Goal: Task Accomplishment & Management: Manage account settings

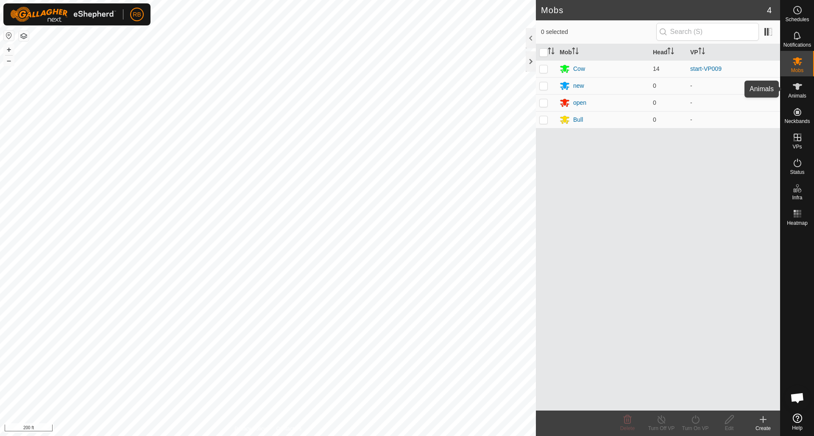
click at [798, 89] on icon at bounding box center [797, 86] width 9 height 7
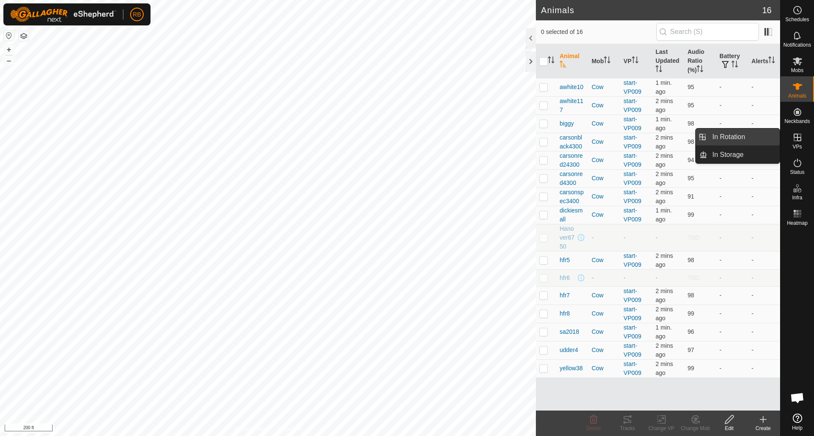
click at [731, 138] on link "In Rotation" at bounding box center [743, 136] width 72 height 17
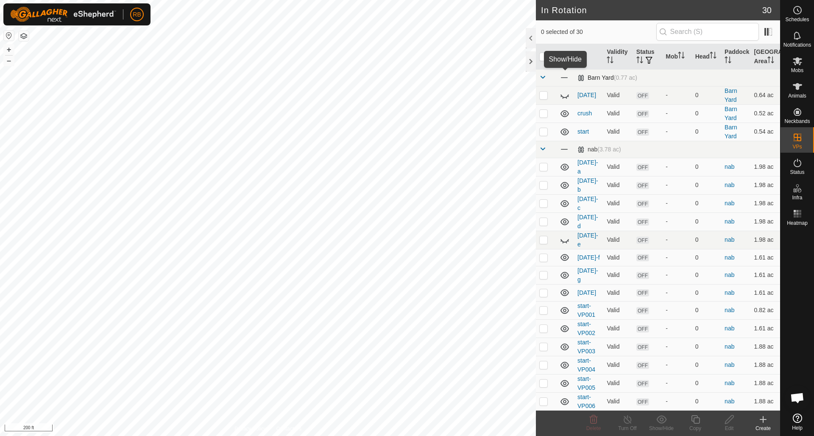
click at [564, 76] on span at bounding box center [564, 77] width 9 height 9
click at [564, 149] on span at bounding box center [564, 149] width 9 height 9
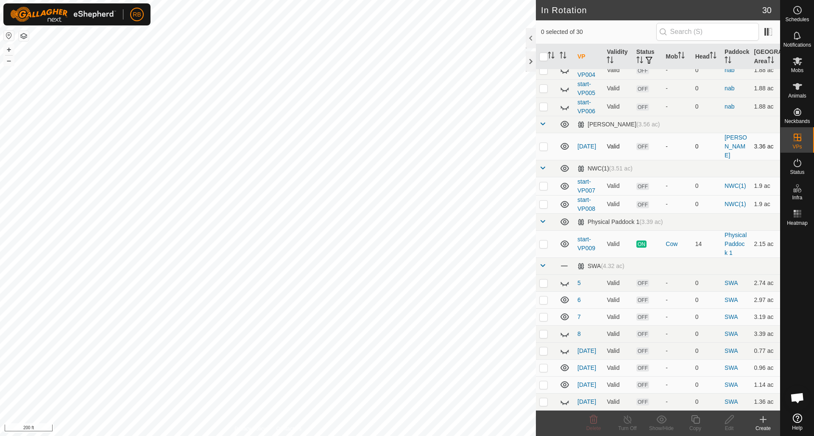
scroll to position [294, 0]
click at [563, 121] on icon at bounding box center [564, 124] width 8 height 7
click at [566, 164] on icon at bounding box center [565, 169] width 10 height 10
click at [565, 217] on icon at bounding box center [565, 222] width 10 height 10
click at [564, 262] on span at bounding box center [564, 266] width 9 height 9
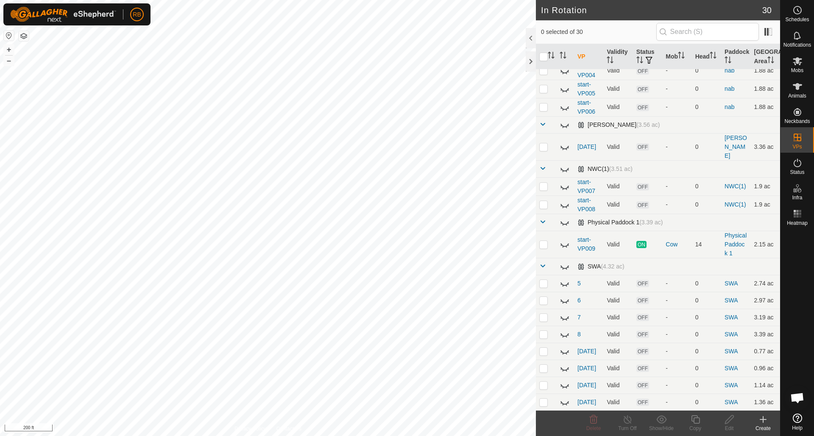
click at [762, 418] on icon at bounding box center [763, 419] width 10 height 10
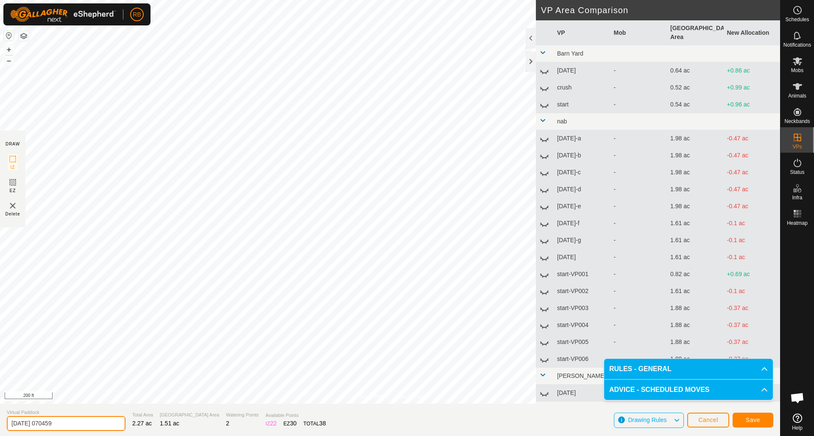
click at [78, 423] on input "2025-09-08 070459" at bounding box center [66, 423] width 119 height 15
type input "2"
type input "sept"
click at [758, 419] on span "Save" at bounding box center [753, 419] width 14 height 7
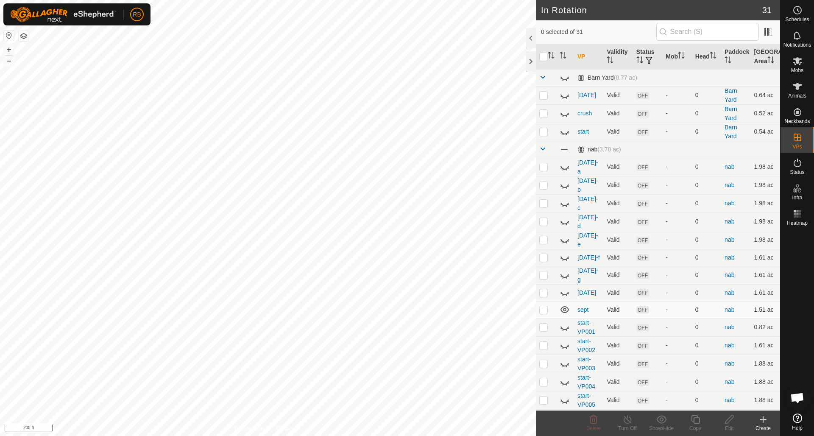
click at [544, 306] on p-checkbox at bounding box center [543, 309] width 8 height 7
checkbox input "true"
click at [698, 418] on icon at bounding box center [695, 419] width 11 height 10
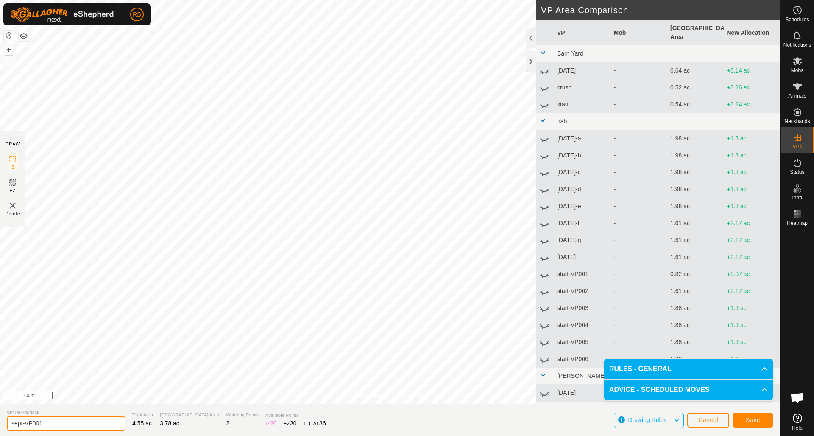
click at [70, 423] on input "sept-VP001" at bounding box center [66, 423] width 119 height 15
click at [766, 420] on button "Save" at bounding box center [752, 419] width 41 height 15
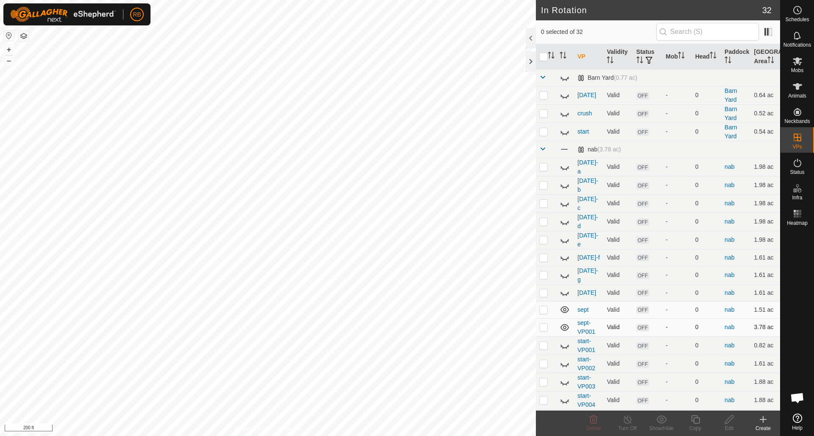
click at [543, 323] on p-checkbox at bounding box center [543, 326] width 8 height 7
checkbox input "true"
click at [697, 418] on icon at bounding box center [695, 419] width 8 height 8
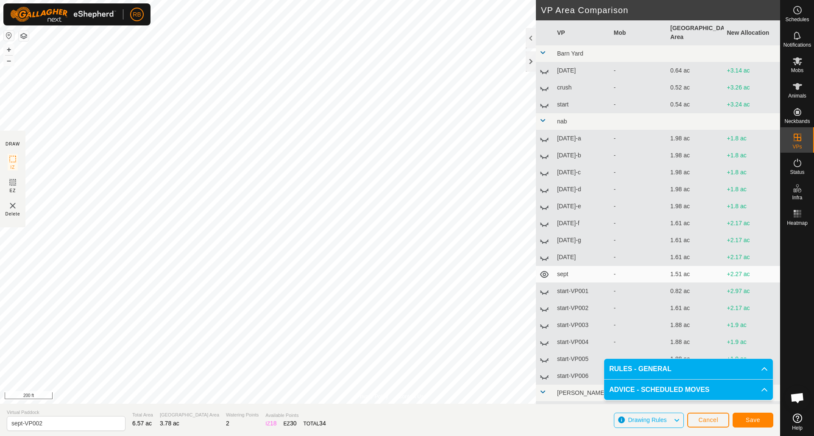
click at [767, 418] on button "Save" at bounding box center [752, 419] width 41 height 15
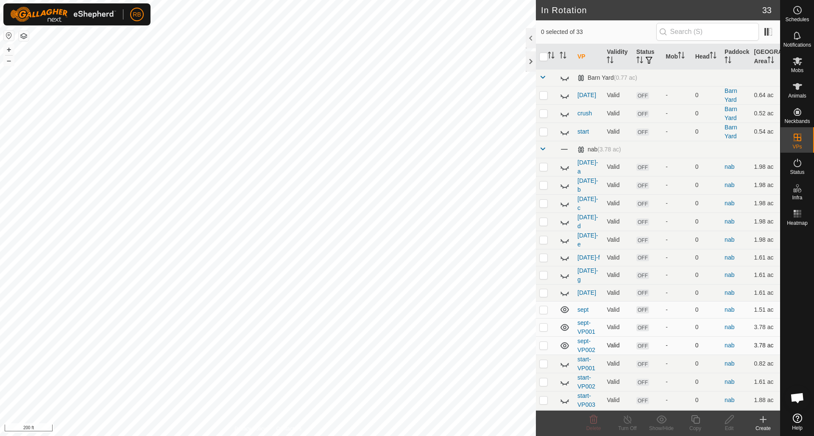
click at [546, 342] on p-checkbox at bounding box center [543, 345] width 8 height 7
checkbox input "true"
click at [699, 418] on icon at bounding box center [695, 419] width 8 height 8
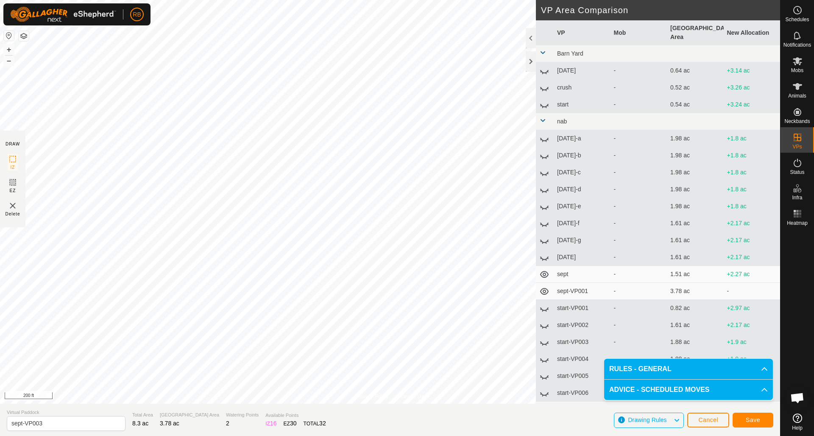
click at [758, 421] on span "Save" at bounding box center [753, 419] width 14 height 7
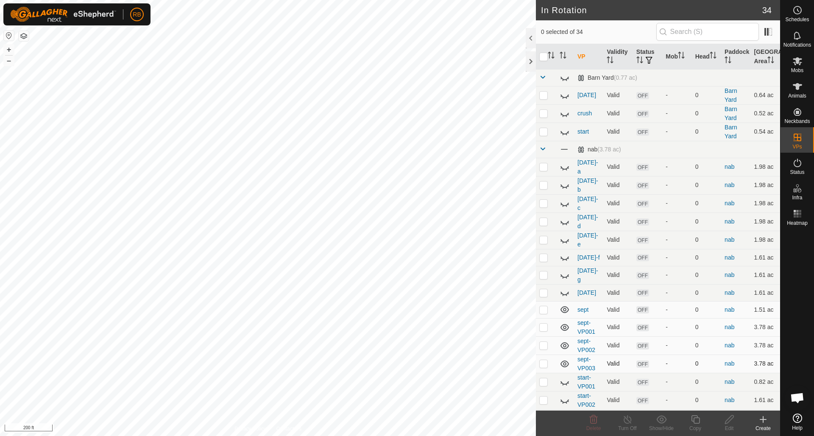
click at [547, 360] on p-checkbox at bounding box center [543, 363] width 8 height 7
click at [695, 421] on icon at bounding box center [695, 419] width 11 height 10
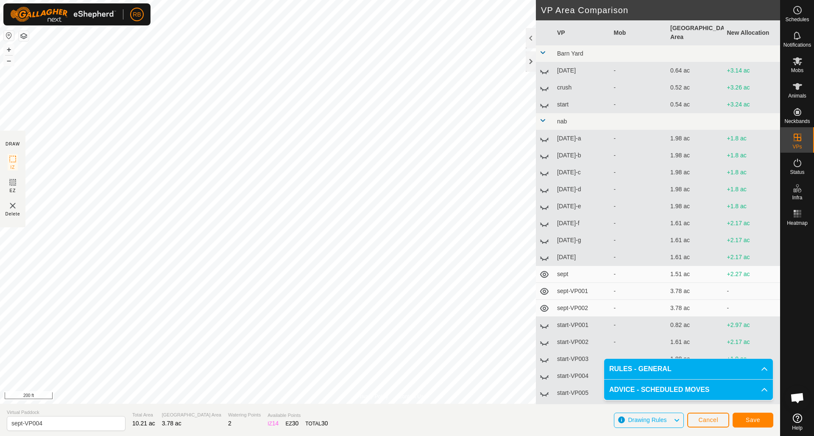
click at [760, 422] on button "Save" at bounding box center [752, 419] width 41 height 15
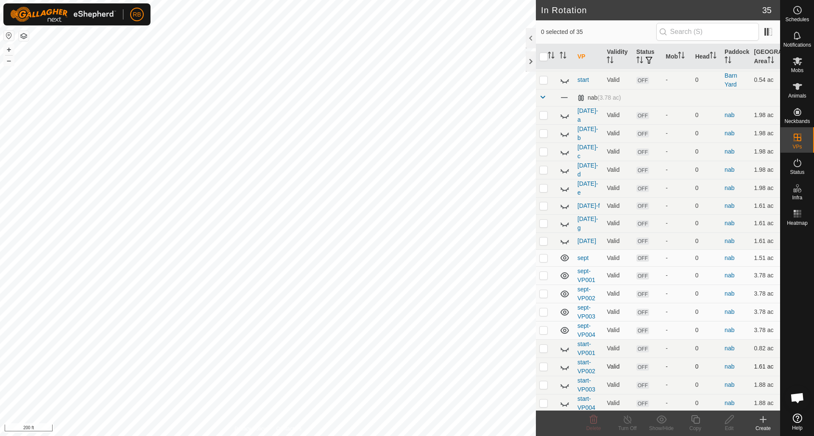
scroll to position [52, 0]
click at [546, 326] on p-checkbox at bounding box center [543, 329] width 8 height 7
checkbox input "true"
click at [696, 420] on icon at bounding box center [695, 419] width 11 height 10
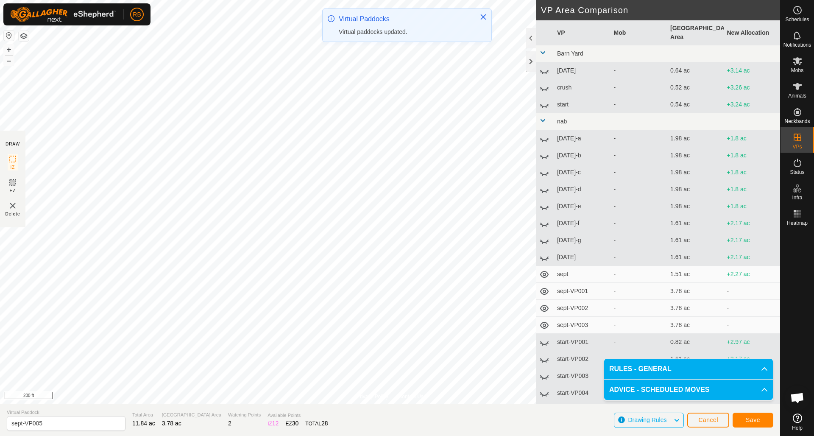
click at [759, 422] on span "Save" at bounding box center [753, 419] width 14 height 7
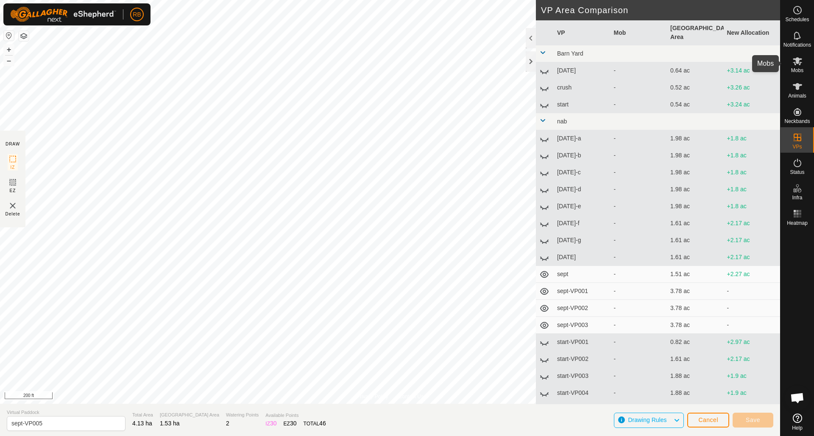
click at [798, 60] on icon at bounding box center [797, 61] width 9 height 8
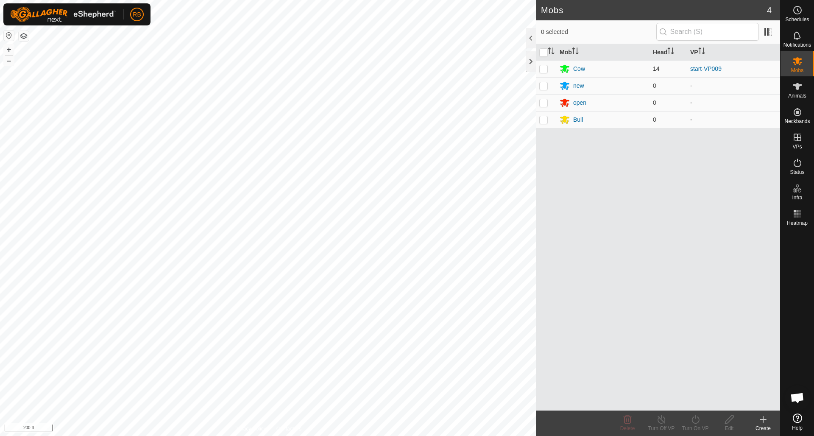
click at [544, 70] on p-checkbox at bounding box center [543, 68] width 8 height 7
checkbox input "true"
click at [697, 420] on icon at bounding box center [695, 419] width 11 height 10
click at [695, 385] on link "Later" at bounding box center [721, 382] width 84 height 17
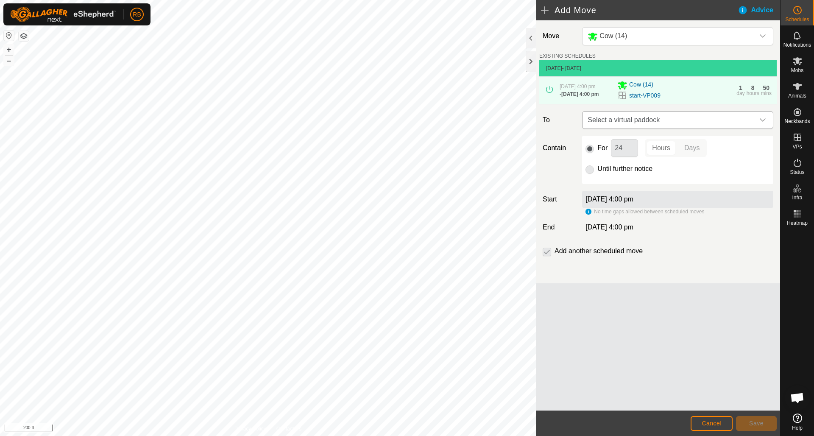
click at [764, 120] on icon "dropdown trigger" at bounding box center [763, 119] width 6 height 3
click at [763, 120] on icon "dropdown trigger" at bounding box center [762, 120] width 7 height 7
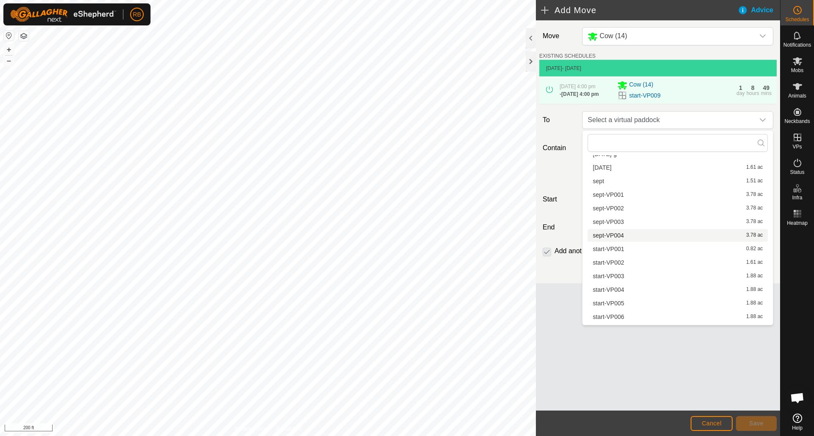
scroll to position [172, 0]
click at [606, 192] on li "sept-VP001 3.78 ac" at bounding box center [678, 191] width 180 height 13
